Goal: Information Seeking & Learning: Learn about a topic

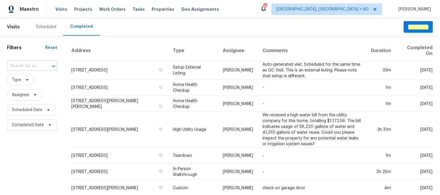
click at [24, 65] on input "text" at bounding box center [24, 66] width 34 height 9
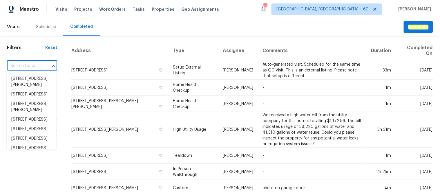
paste input "[STREET_ADDRESS][PERSON_NAME]"
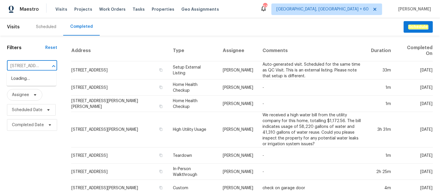
scroll to position [0, 38]
type input "[STREET_ADDRESS][PERSON_NAME]"
click at [30, 85] on li "[STREET_ADDRESS][PERSON_NAME]" at bounding box center [32, 82] width 50 height 16
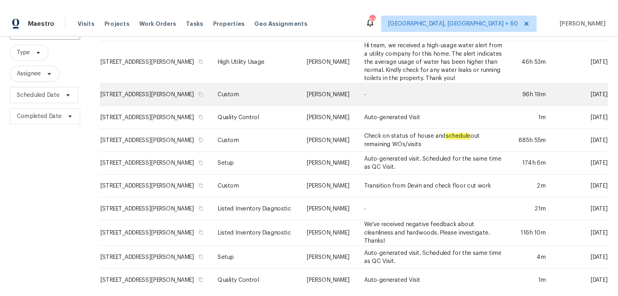
scroll to position [80, 0]
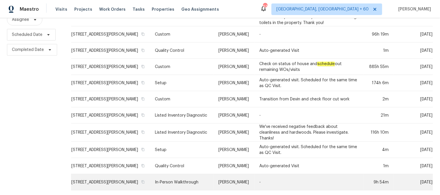
click at [201, 174] on td "In-Person Walkthrough" at bounding box center [181, 182] width 63 height 16
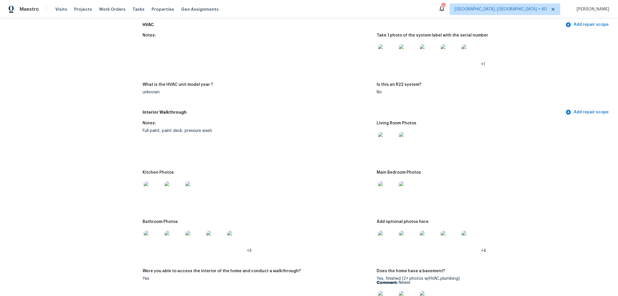
scroll to position [515, 0]
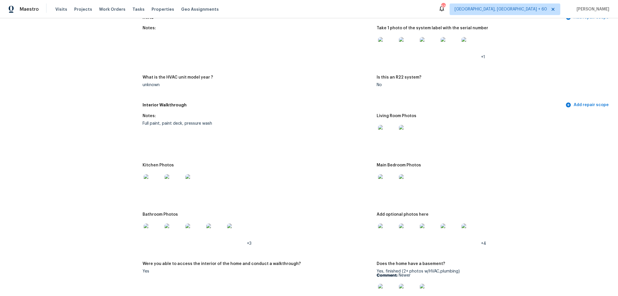
click at [378, 131] on img at bounding box center [387, 134] width 19 height 19
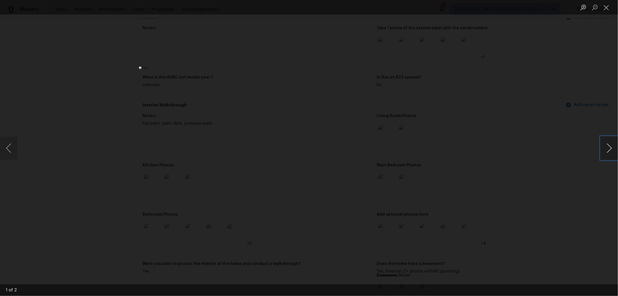
click at [439, 145] on button "Next image" at bounding box center [609, 147] width 17 height 23
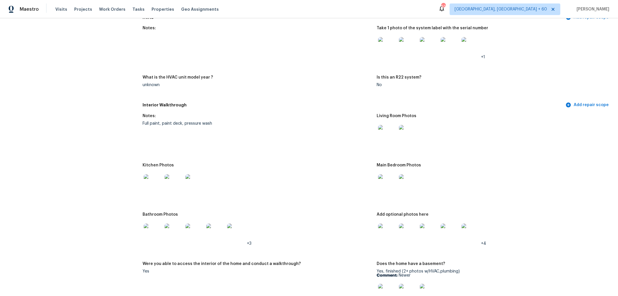
click at [387, 195] on img at bounding box center [387, 232] width 19 height 19
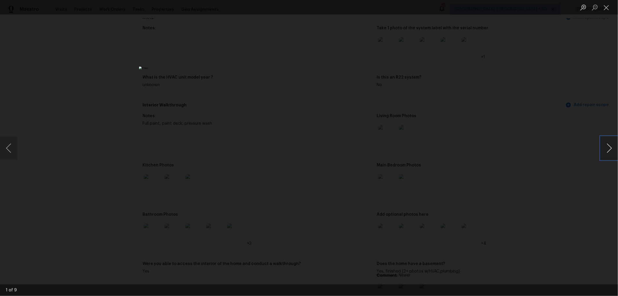
click at [439, 151] on button "Next image" at bounding box center [609, 147] width 17 height 23
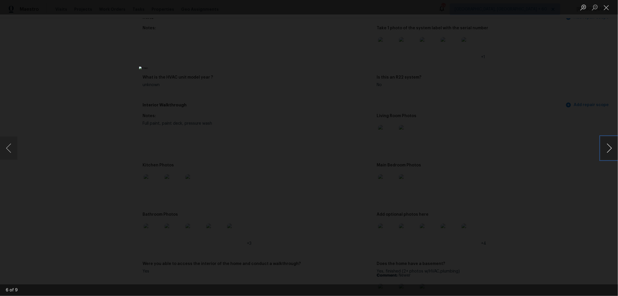
click at [439, 151] on button "Next image" at bounding box center [609, 147] width 17 height 23
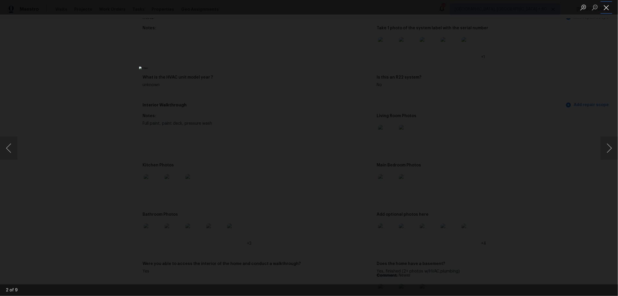
click at [439, 7] on button "Close lightbox" at bounding box center [607, 7] width 12 height 10
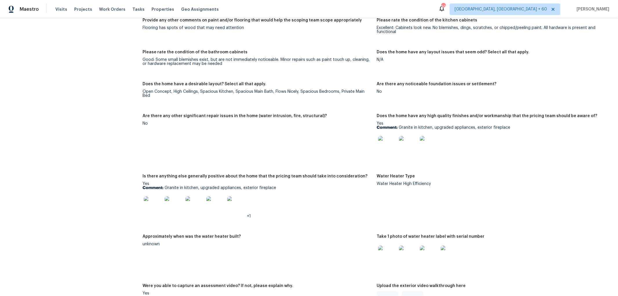
scroll to position [869, 0]
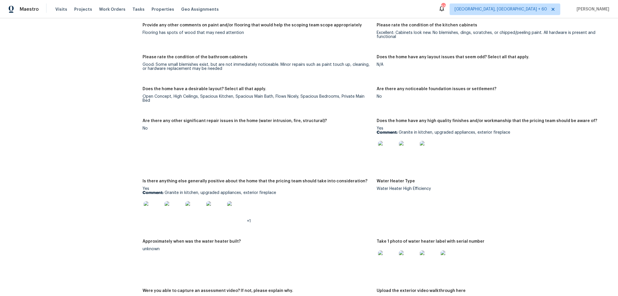
click at [384, 148] on img at bounding box center [387, 150] width 19 height 19
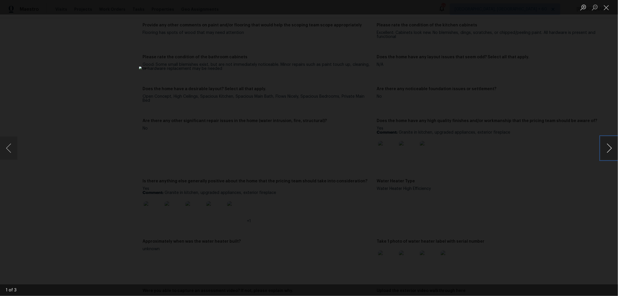
click at [439, 150] on button "Next image" at bounding box center [609, 147] width 17 height 23
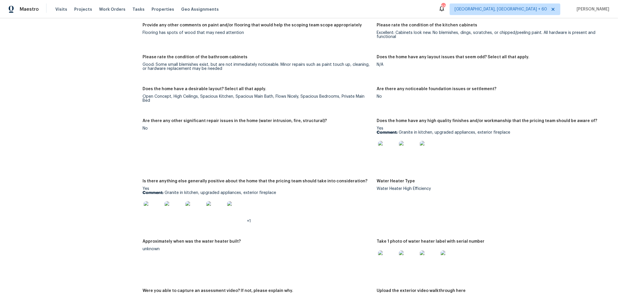
click at [149, 195] on img at bounding box center [153, 210] width 19 height 19
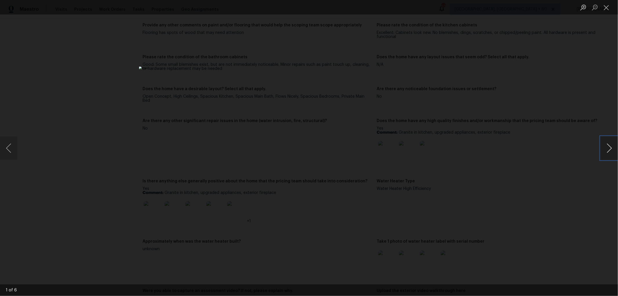
click at [439, 146] on button "Next image" at bounding box center [609, 147] width 17 height 23
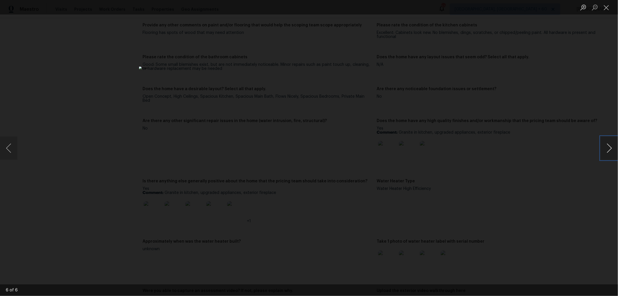
click at [439, 146] on button "Next image" at bounding box center [609, 147] width 17 height 23
click at [439, 7] on button "Close lightbox" at bounding box center [607, 7] width 12 height 10
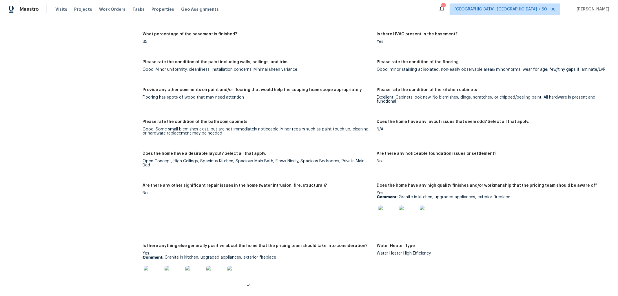
scroll to position [998, 0]
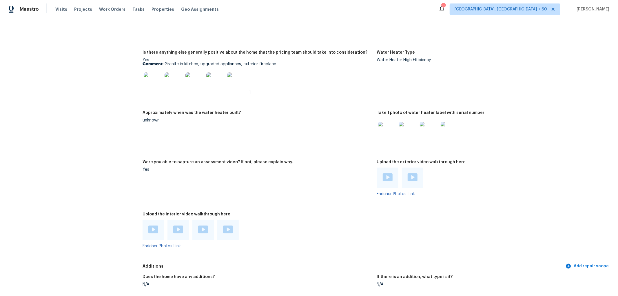
click at [150, 195] on img at bounding box center [153, 229] width 10 height 8
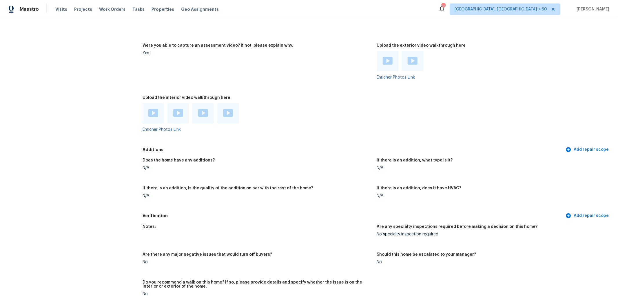
scroll to position [1126, 0]
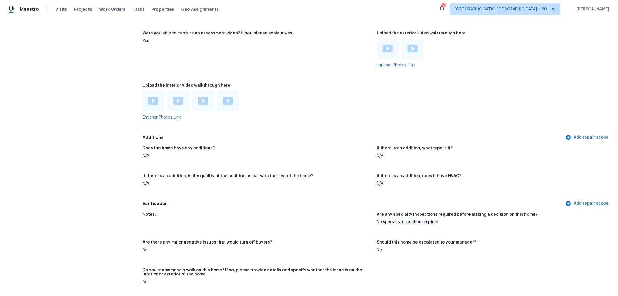
click at [176, 103] on img at bounding box center [178, 101] width 10 height 8
click at [203, 101] on img at bounding box center [203, 101] width 10 height 8
click at [225, 102] on img at bounding box center [228, 101] width 10 height 8
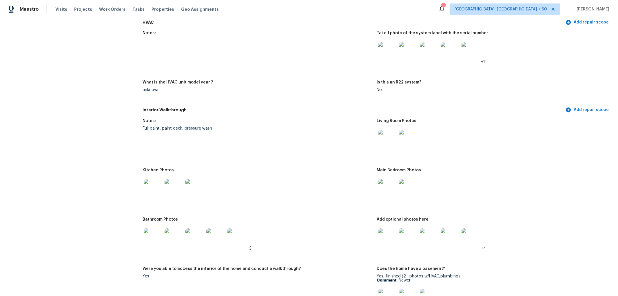
scroll to position [510, 0]
click at [387, 189] on img at bounding box center [387, 188] width 19 height 19
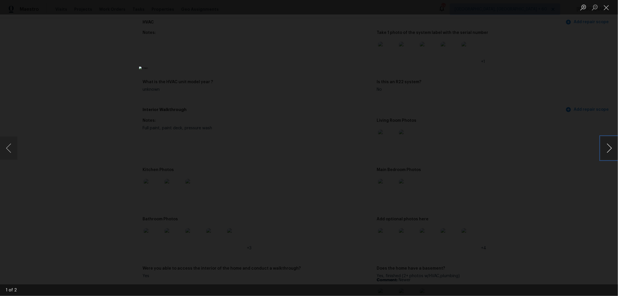
click at [439, 150] on button "Next image" at bounding box center [609, 147] width 17 height 23
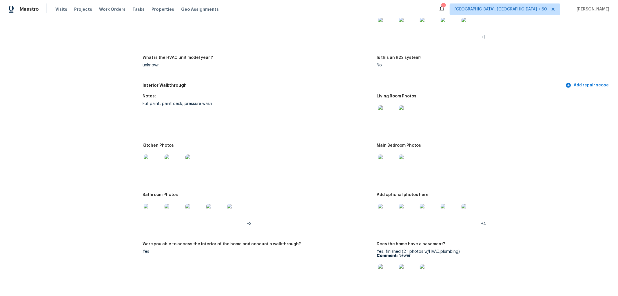
scroll to position [575, 0]
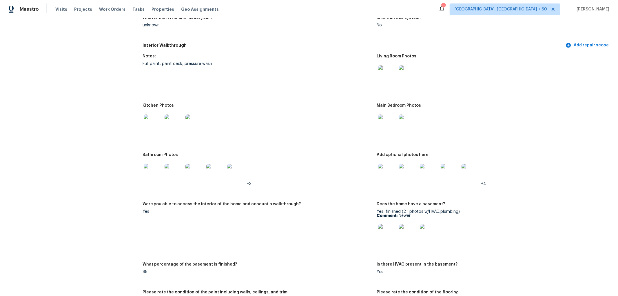
click at [155, 170] on img at bounding box center [153, 173] width 19 height 19
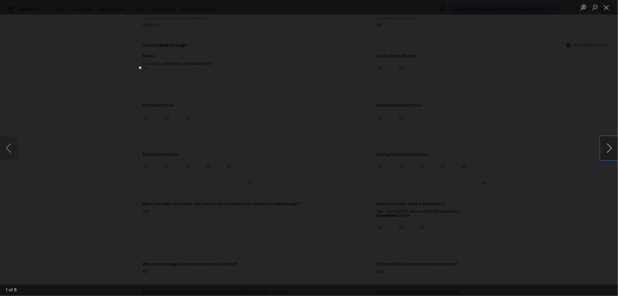
click at [439, 156] on button "Next image" at bounding box center [609, 147] width 17 height 23
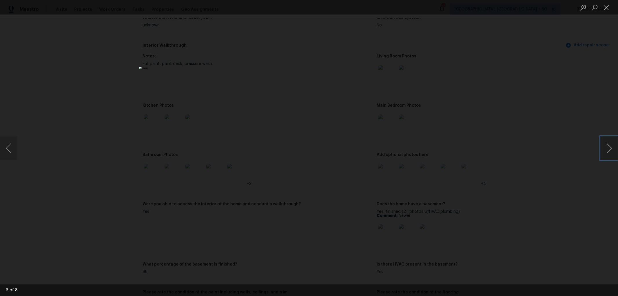
click at [439, 156] on button "Next image" at bounding box center [609, 147] width 17 height 23
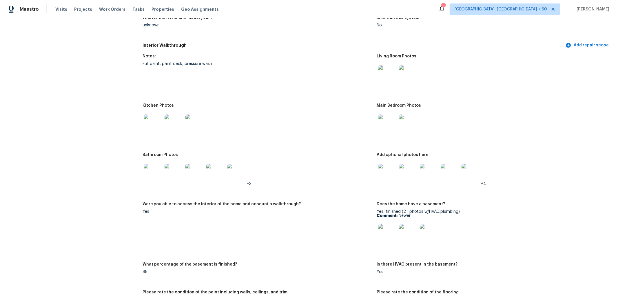
click at [384, 174] on img at bounding box center [387, 173] width 19 height 19
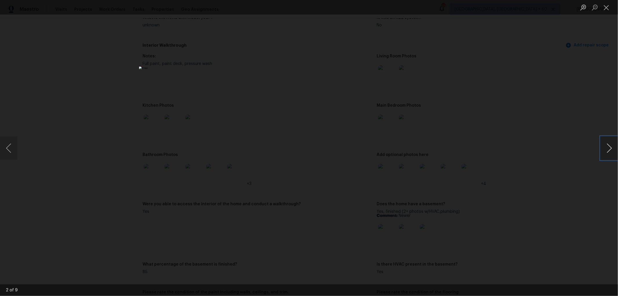
click at [439, 147] on button "Next image" at bounding box center [609, 147] width 17 height 23
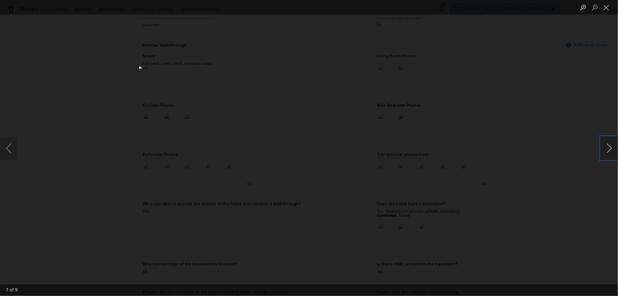
click at [439, 147] on button "Next image" at bounding box center [609, 147] width 17 height 23
click at [439, 4] on button "Close lightbox" at bounding box center [607, 7] width 12 height 10
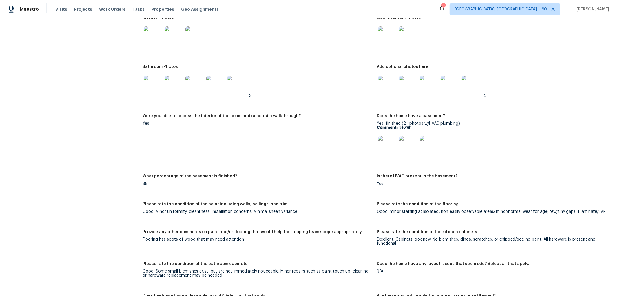
scroll to position [671, 0]
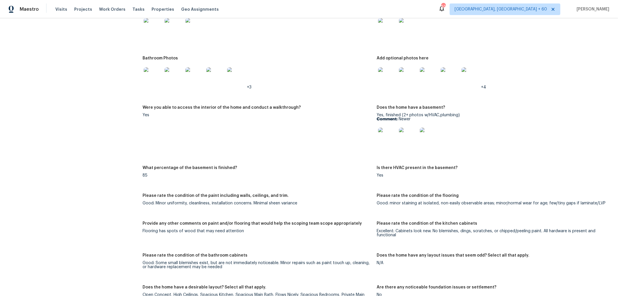
click at [384, 141] on img at bounding box center [387, 136] width 19 height 19
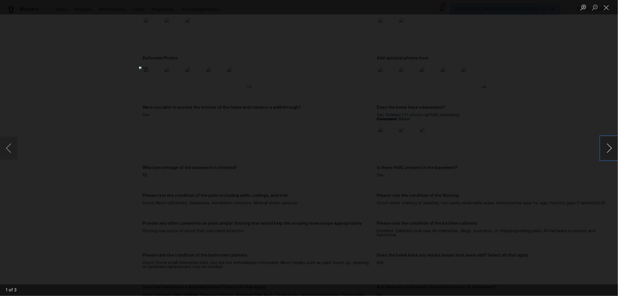
click at [439, 147] on button "Next image" at bounding box center [609, 147] width 17 height 23
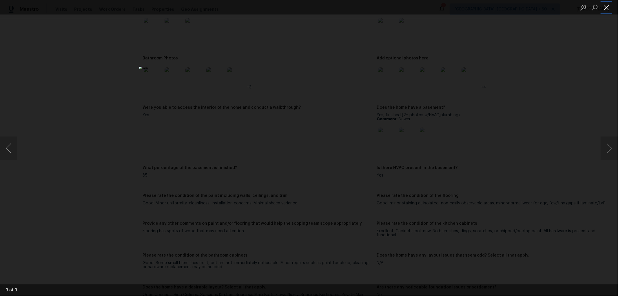
click at [439, 6] on button "Close lightbox" at bounding box center [607, 7] width 12 height 10
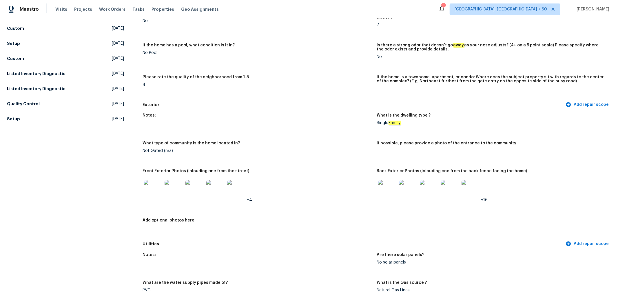
scroll to position [161, 0]
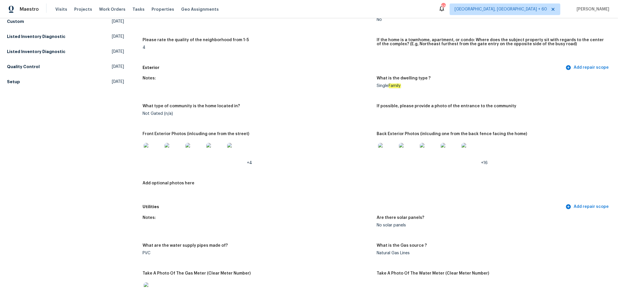
click at [388, 147] on img at bounding box center [387, 152] width 19 height 19
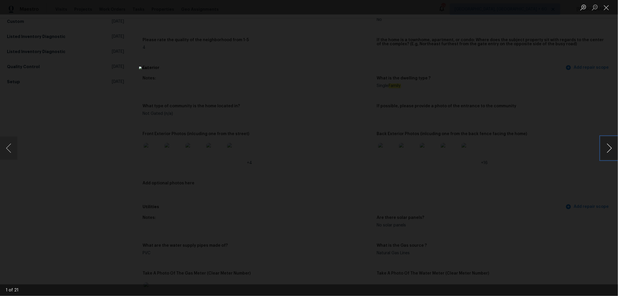
click at [439, 146] on button "Next image" at bounding box center [609, 147] width 17 height 23
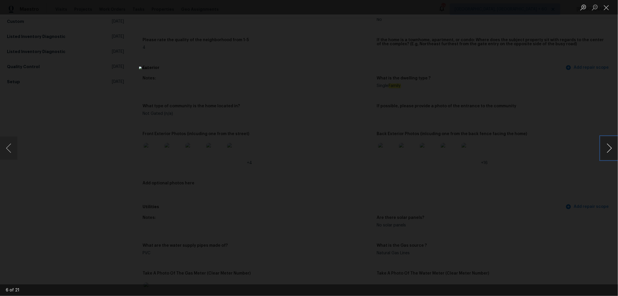
click at [439, 146] on button "Next image" at bounding box center [609, 147] width 17 height 23
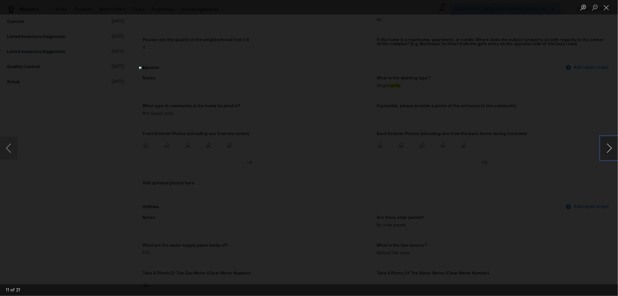
click at [439, 146] on button "Next image" at bounding box center [609, 147] width 17 height 23
click at [8, 144] on button "Previous image" at bounding box center [8, 147] width 17 height 23
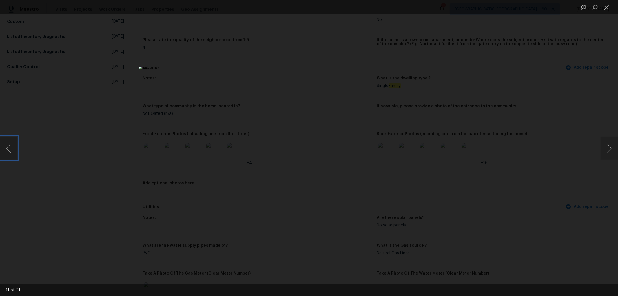
click at [14, 148] on button "Previous image" at bounding box center [8, 147] width 17 height 23
click at [439, 4] on button "Close lightbox" at bounding box center [607, 7] width 12 height 10
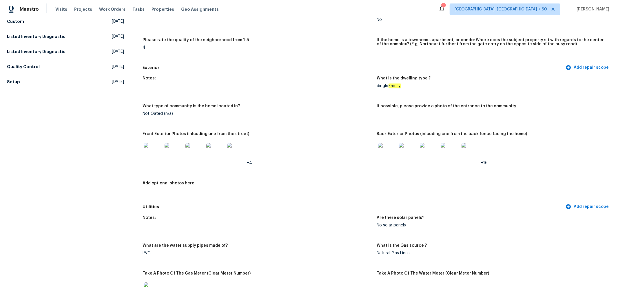
click at [237, 154] on img at bounding box center [236, 152] width 19 height 19
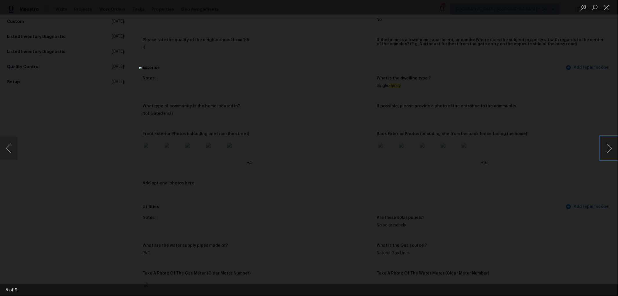
click at [439, 152] on button "Next image" at bounding box center [609, 147] width 17 height 23
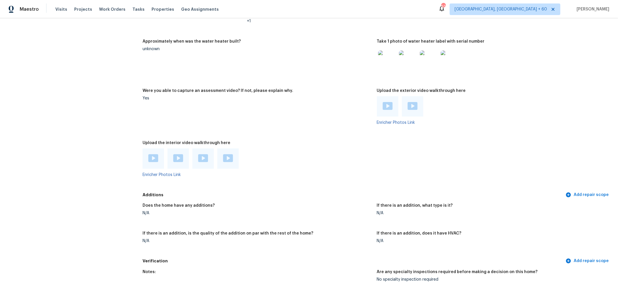
scroll to position [1062, 0]
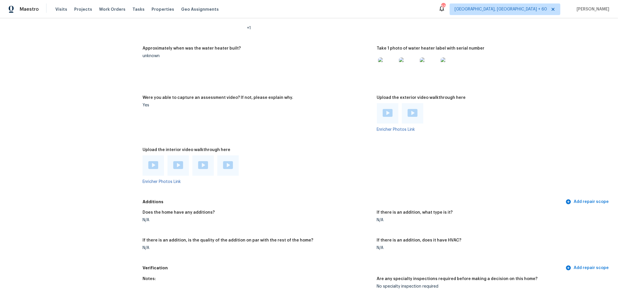
click at [152, 165] on img at bounding box center [153, 165] width 10 height 8
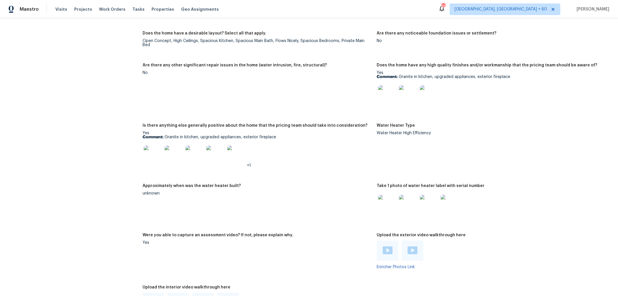
scroll to position [934, 0]
